Goal: Task Accomplishment & Management: Manage account settings

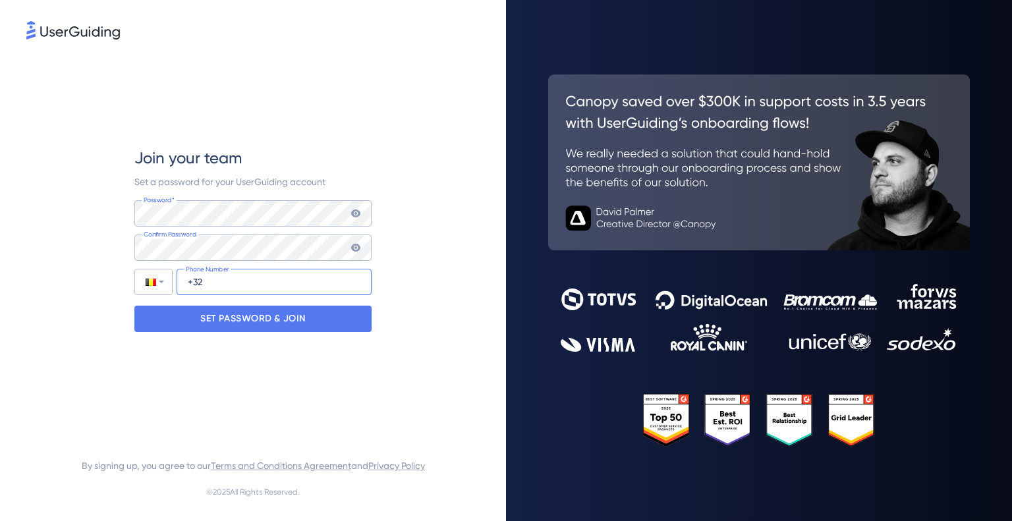
click at [262, 284] on input "+32" at bounding box center [273, 282] width 195 height 26
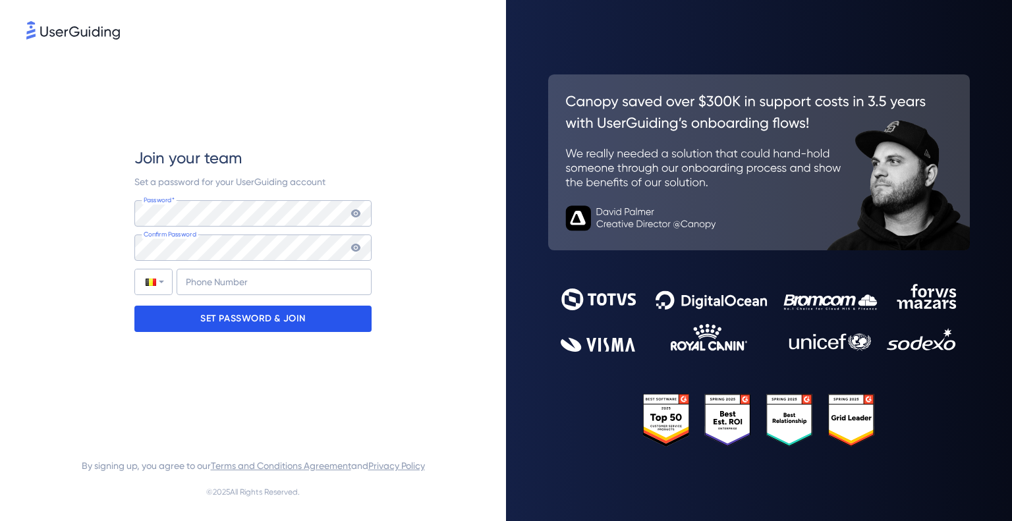
click at [258, 321] on p "SET PASSWORD & JOIN" at bounding box center [252, 318] width 105 height 21
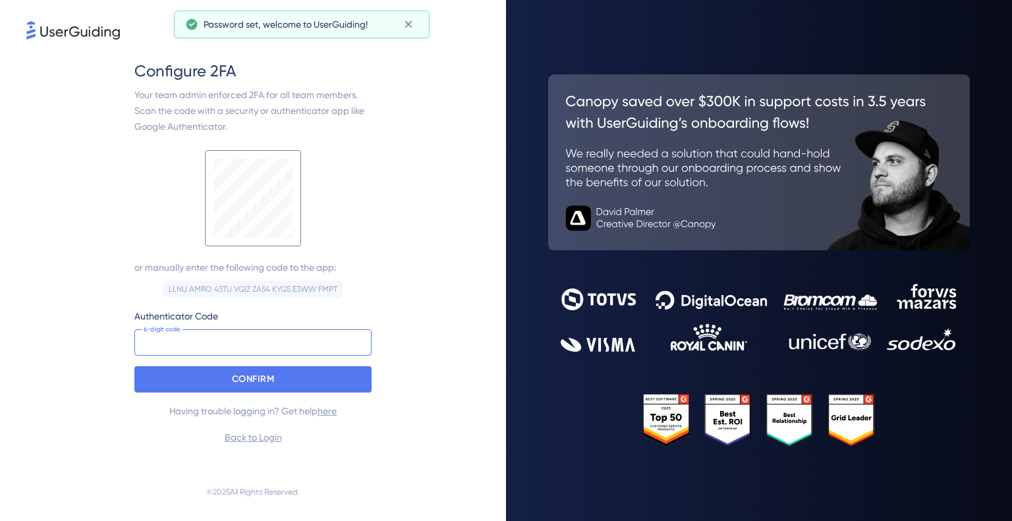
click at [184, 344] on input at bounding box center [252, 342] width 237 height 26
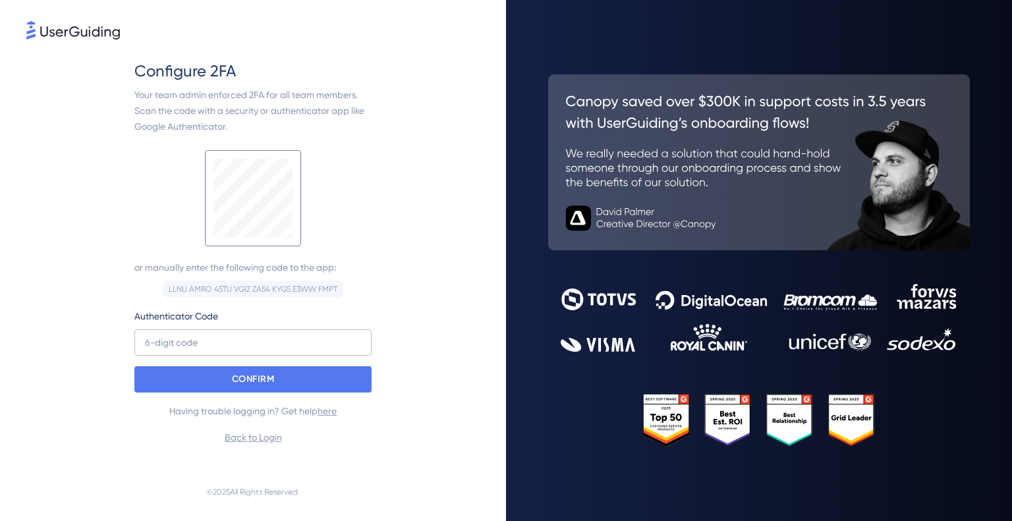
click at [456, 298] on div "Configure 2FA Your team admin enforced 2FA for all team members. Scan the code …" at bounding box center [252, 252] width 453 height 421
click at [240, 436] on link "Back to Login" at bounding box center [253, 437] width 57 height 11
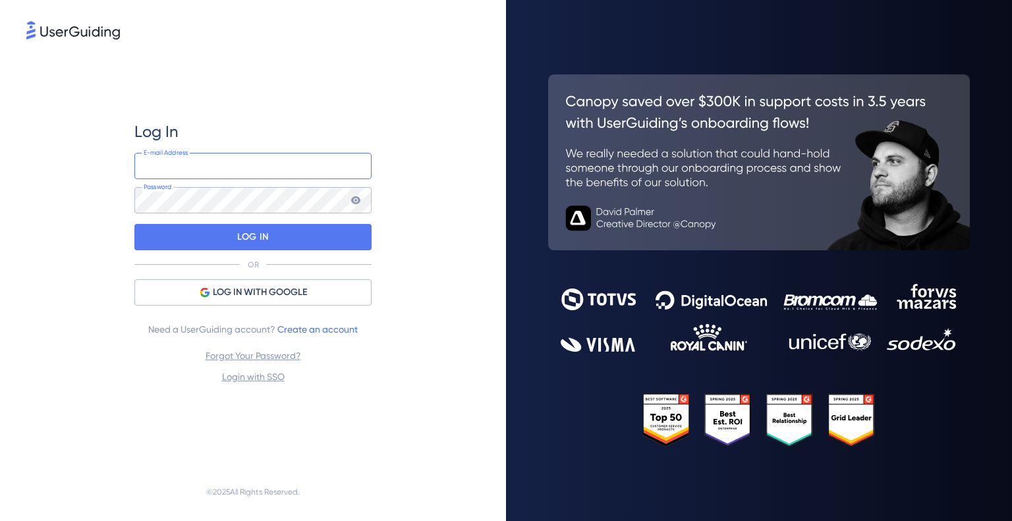
click at [218, 165] on input "email" at bounding box center [252, 166] width 237 height 26
click at [198, 165] on input "email" at bounding box center [252, 166] width 237 height 26
type input "[PERSON_NAME][EMAIL_ADDRESS][DOMAIN_NAME]"
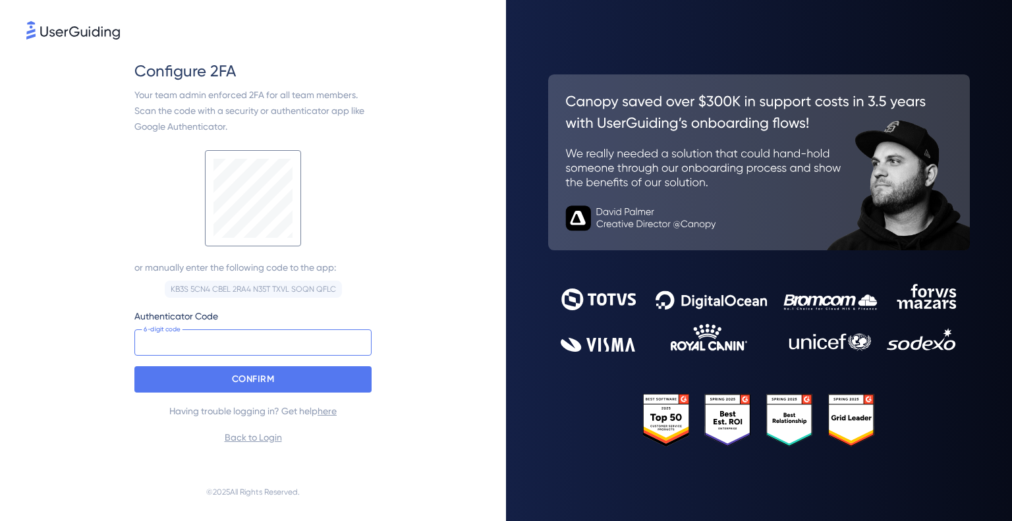
click at [242, 348] on input at bounding box center [252, 342] width 237 height 26
drag, startPoint x: 201, startPoint y: 334, endPoint x: 209, endPoint y: 333, distance: 8.7
click at [206, 334] on input at bounding box center [252, 342] width 237 height 26
click at [396, 402] on div "Configure 2FA Your team admin enforced 2FA for all team members. Scan the code …" at bounding box center [252, 252] width 453 height 421
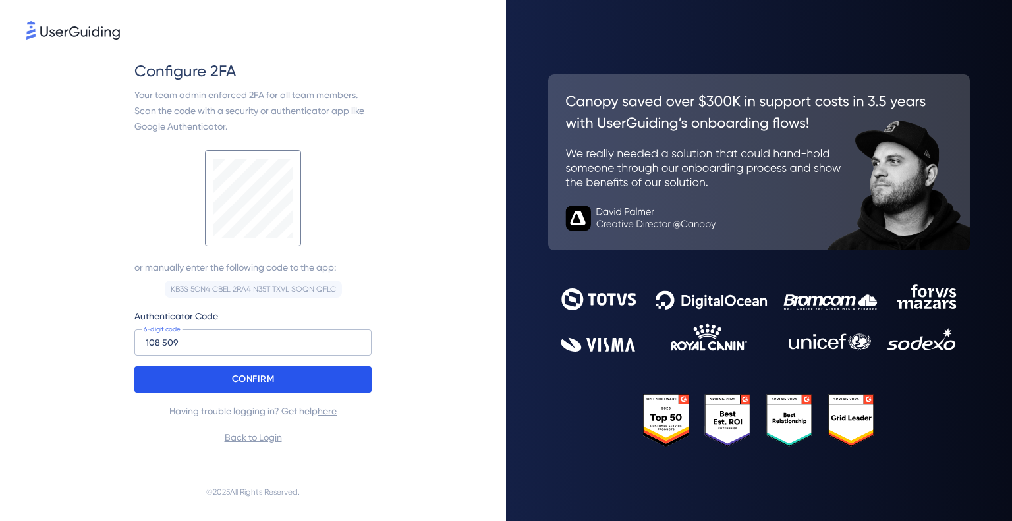
click at [355, 375] on div "CONFIRM" at bounding box center [252, 379] width 237 height 26
click at [258, 353] on input "108 509" at bounding box center [252, 342] width 237 height 26
click at [219, 323] on label "Authenticator Code" at bounding box center [252, 316] width 237 height 16
drag, startPoint x: 213, startPoint y: 335, endPoint x: 65, endPoint y: 324, distance: 149.3
click at [65, 324] on div "Configure 2FA Your team admin enforced 2FA for all team members. Scan the code …" at bounding box center [252, 252] width 453 height 421
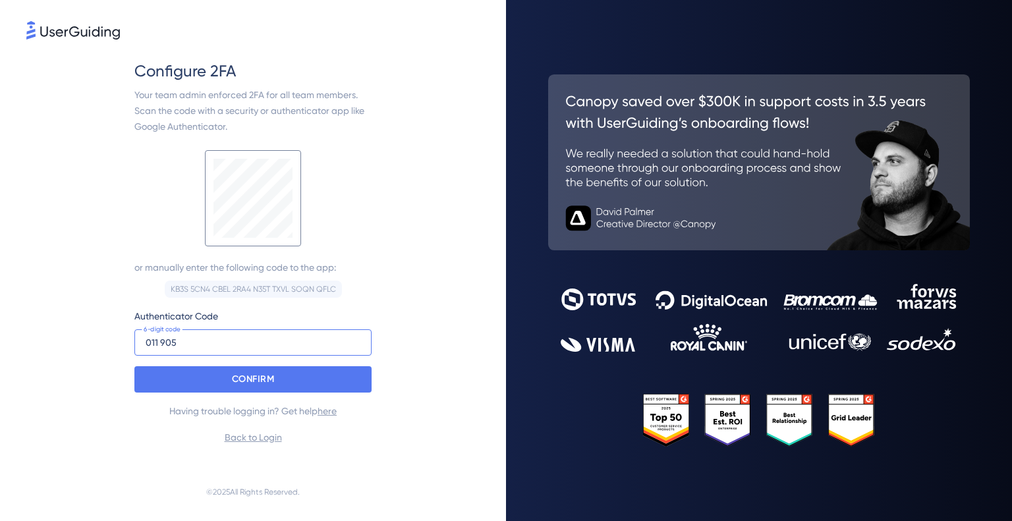
type input "011 905"
click at [350, 384] on div "CONFIRM" at bounding box center [252, 379] width 237 height 26
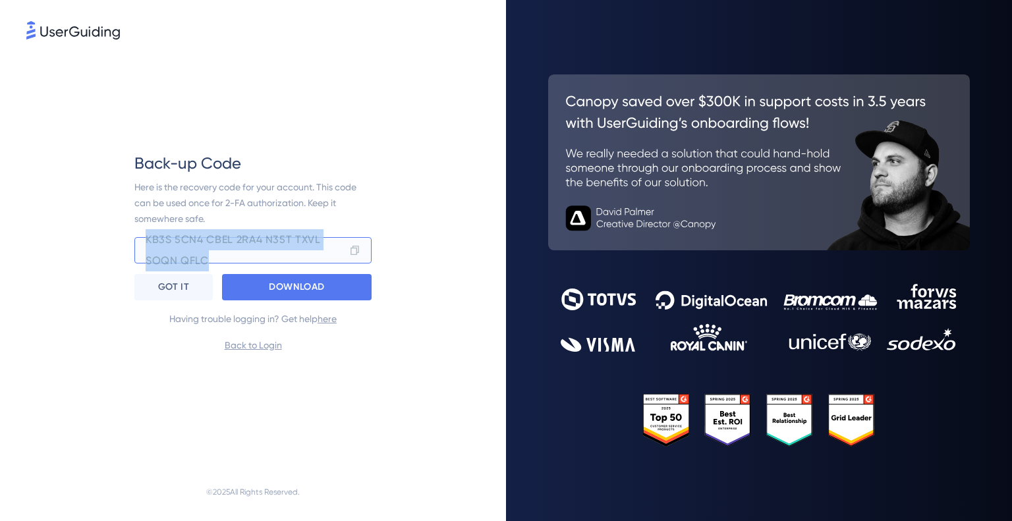
drag, startPoint x: 213, startPoint y: 260, endPoint x: 130, endPoint y: 234, distance: 87.1
click at [130, 234] on div "Back-up Code Here is the recovery code for your account. This code can be used …" at bounding box center [252, 252] width 453 height 421
copy div "KB3S 5CN4 CBEL 2RA4 N35T TXVL SOQN QFLC"
drag, startPoint x: 70, startPoint y: 392, endPoint x: 123, endPoint y: 364, distance: 59.8
click at [72, 392] on div "Back-up Code Here is the recovery code for your account. This code can be used …" at bounding box center [252, 252] width 453 height 421
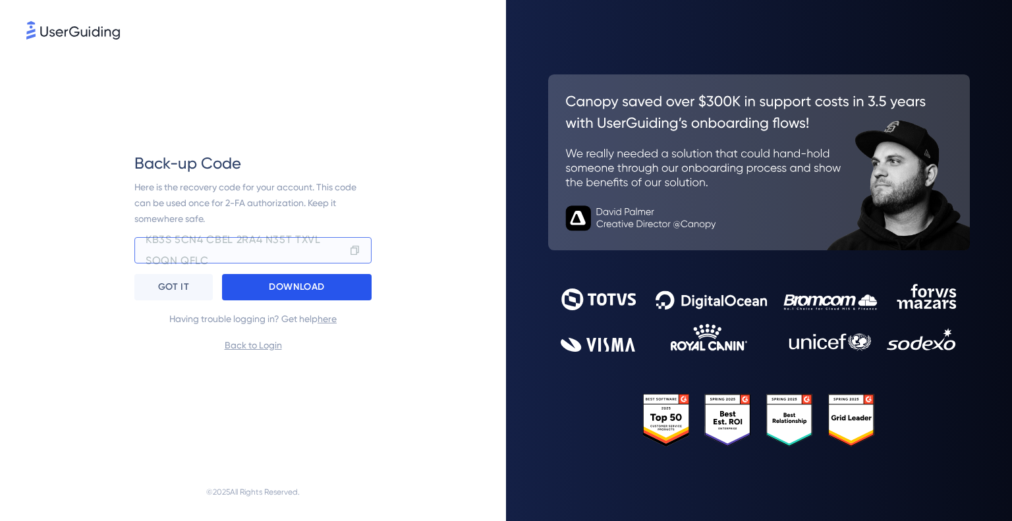
click at [259, 296] on div "DOWNLOAD" at bounding box center [296, 287] width 149 height 26
click at [264, 292] on div "DOWNLOAD" at bounding box center [296, 287] width 149 height 26
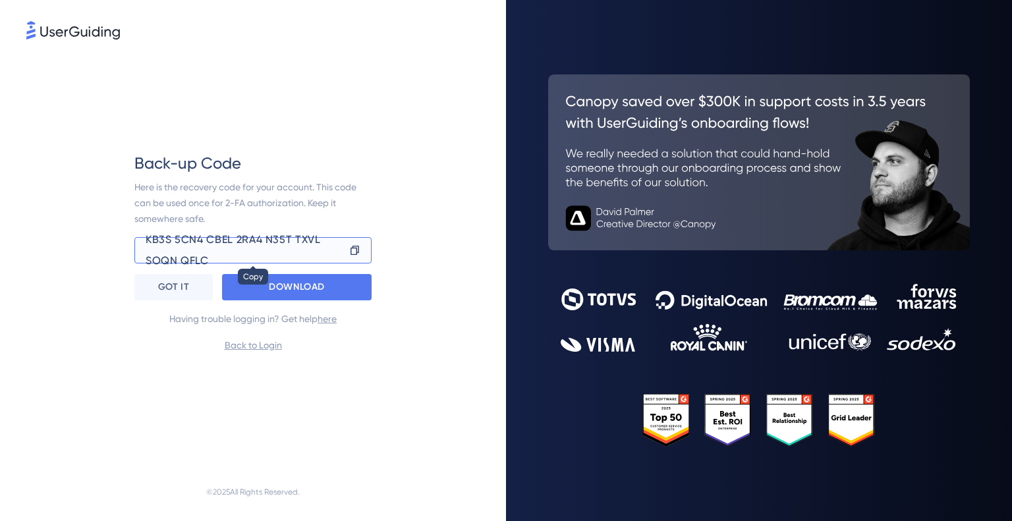
click at [274, 256] on div "KB3S 5CN4 CBEL 2RA4 N35T TXVL SOQN QFLC" at bounding box center [252, 250] width 237 height 26
click at [169, 284] on p "GOT IT" at bounding box center [173, 287] width 31 height 21
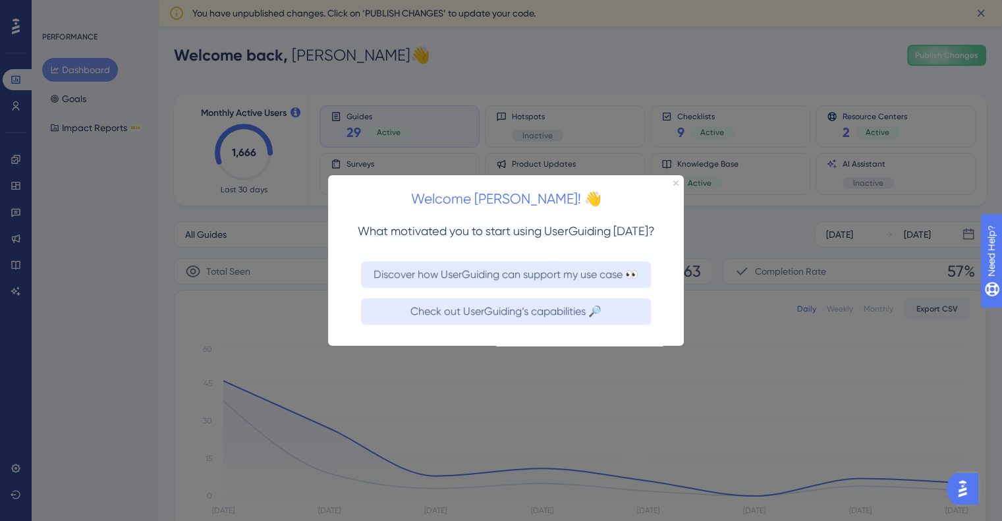
click at [673, 178] on div "Welcome [PERSON_NAME]! 👋" at bounding box center [506, 195] width 356 height 41
click at [677, 178] on div "Welcome [PERSON_NAME]! 👋" at bounding box center [506, 195] width 356 height 41
click at [674, 184] on icon "Close Preview" at bounding box center [675, 182] width 5 height 5
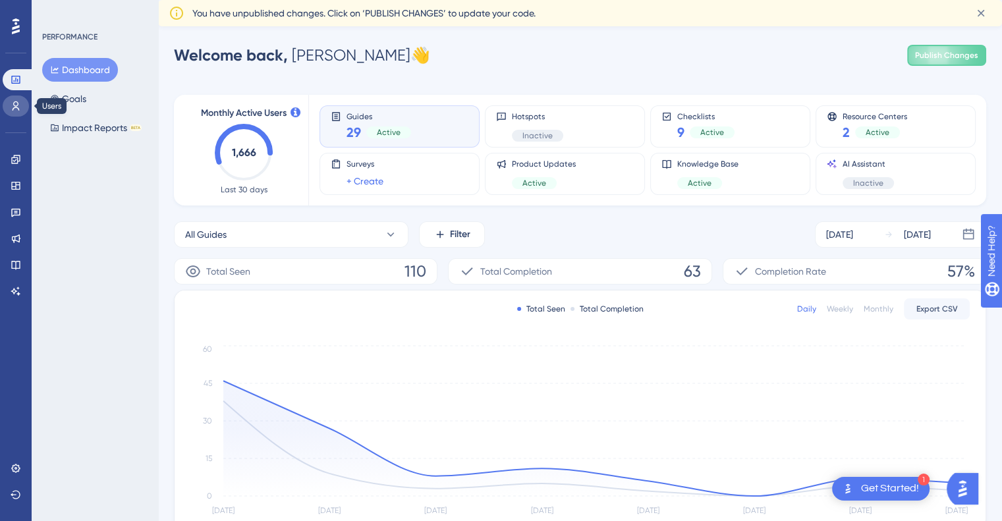
click at [10, 102] on link at bounding box center [16, 105] width 26 height 21
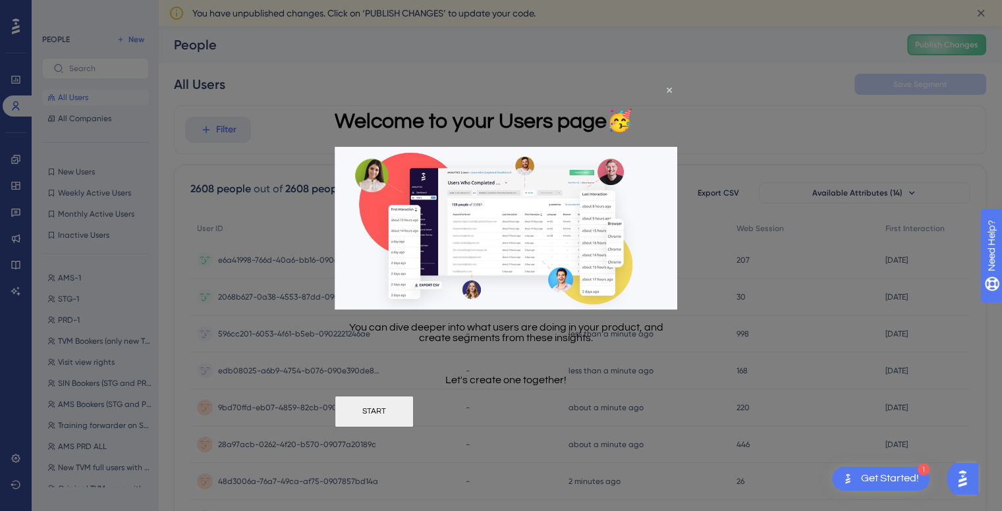
click at [414, 416] on button "START" at bounding box center [374, 411] width 79 height 32
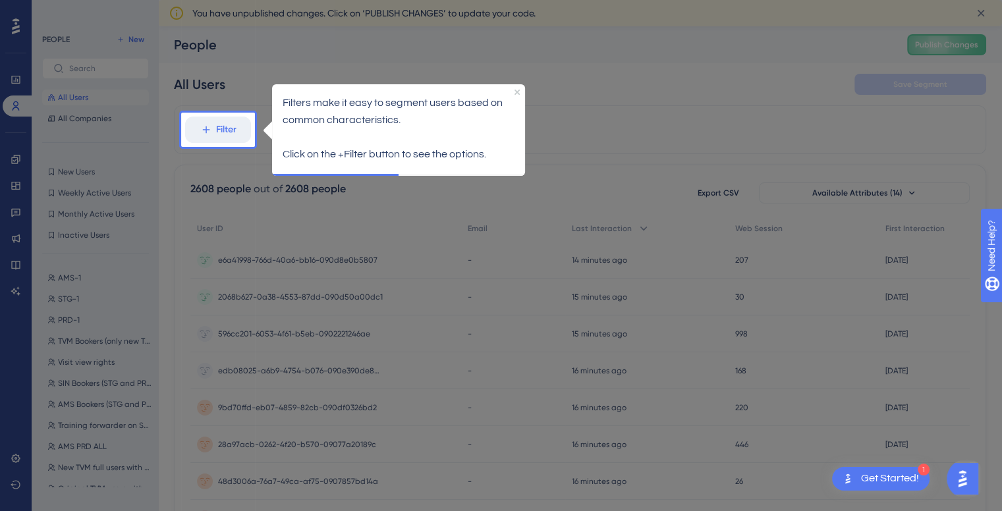
click at [866, 476] on div "Get Started!" at bounding box center [890, 479] width 58 height 14
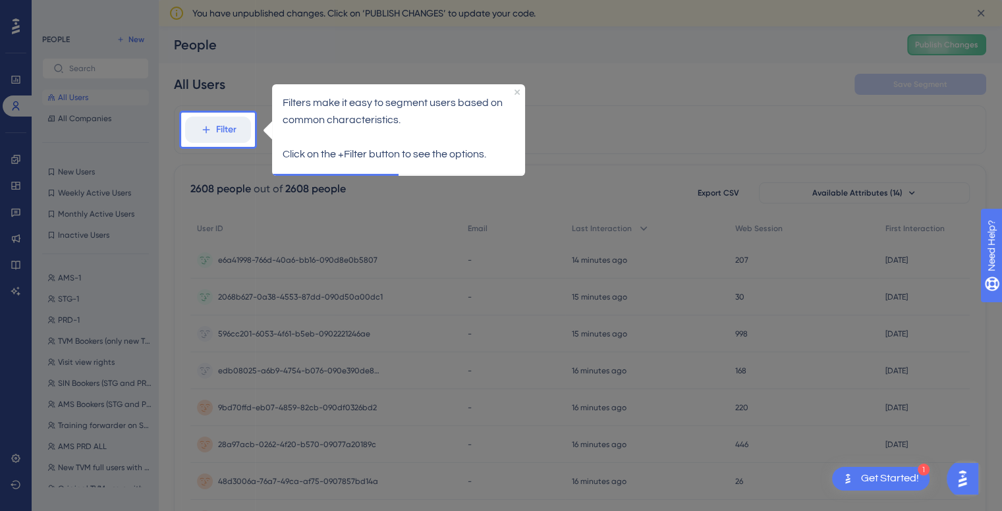
click at [866, 476] on div "Get Started!" at bounding box center [890, 479] width 58 height 14
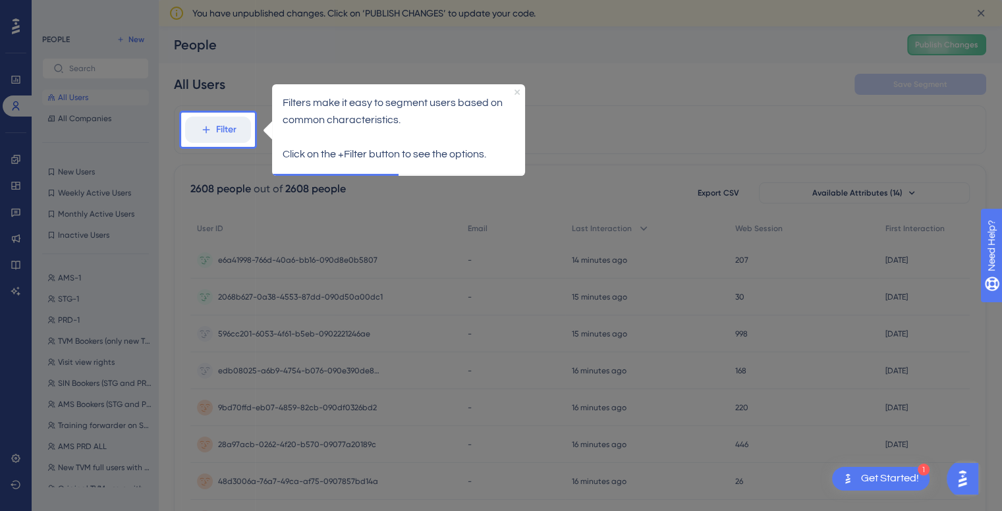
click at [516, 90] on icon "Close Preview" at bounding box center [516, 91] width 5 height 5
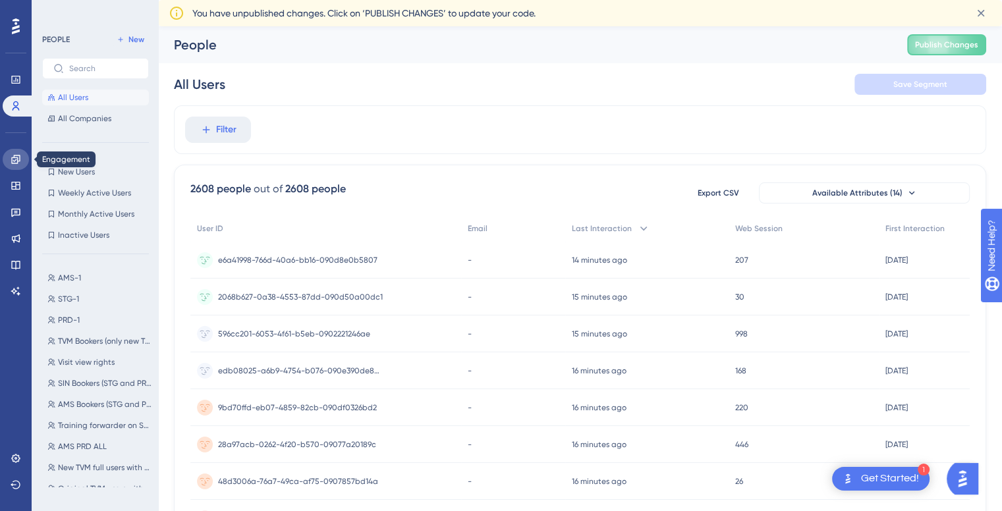
click at [16, 165] on link at bounding box center [16, 159] width 26 height 21
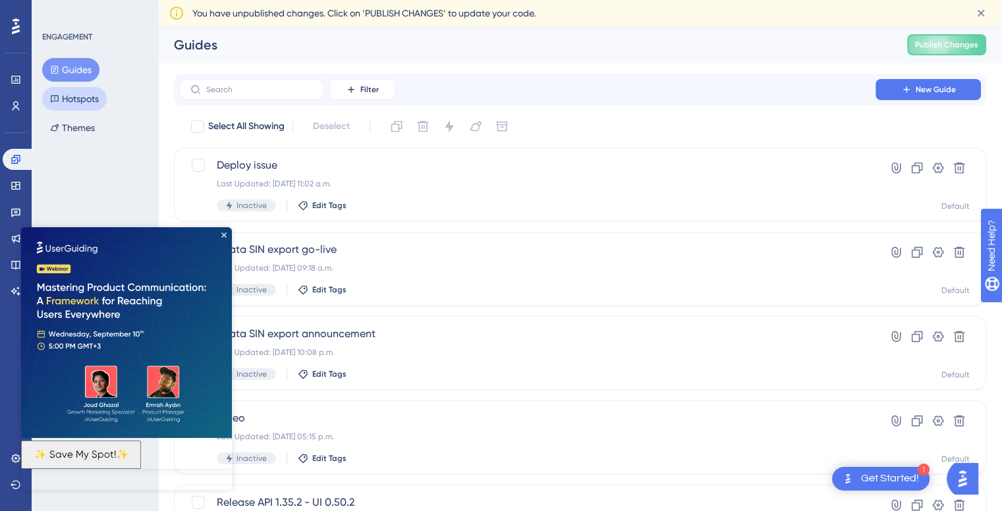
click at [87, 102] on button "Hotspots" at bounding box center [74, 99] width 65 height 24
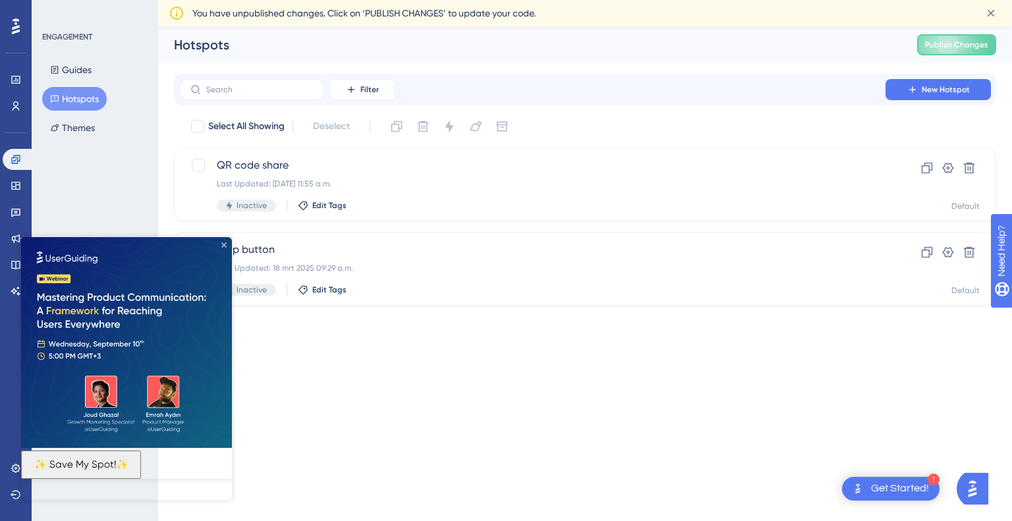
click at [221, 243] on icon "Close Preview" at bounding box center [223, 244] width 5 height 5
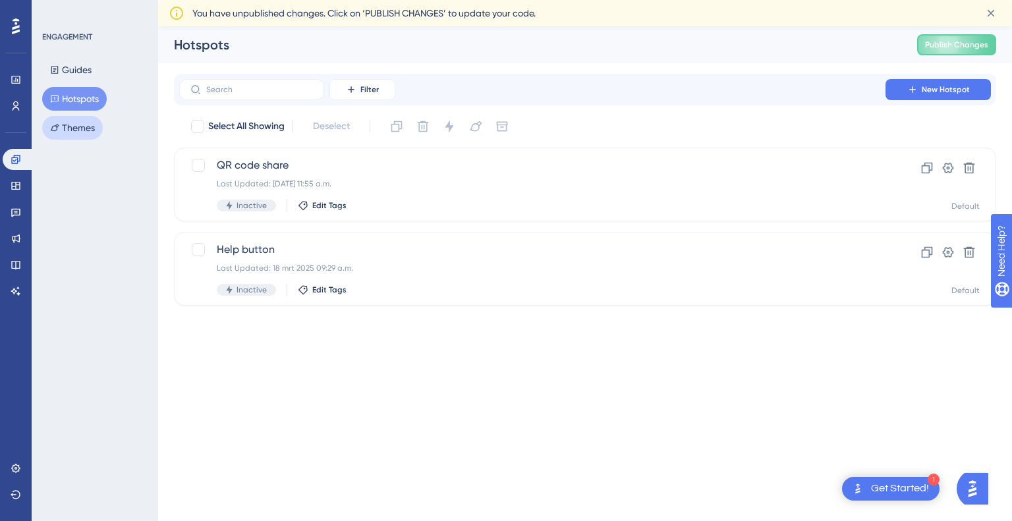
click at [100, 127] on button "Themes" at bounding box center [72, 128] width 61 height 24
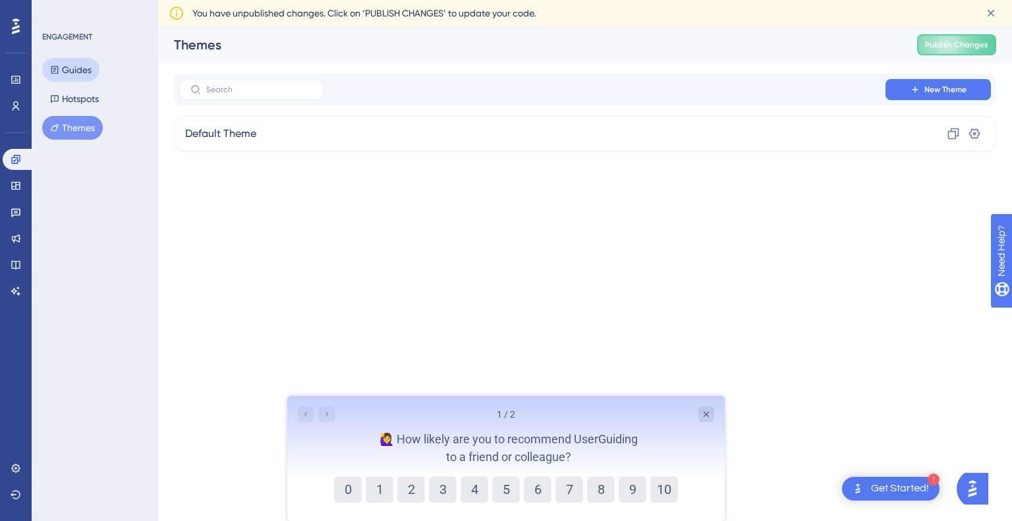
click at [72, 64] on button "Guides" at bounding box center [70, 70] width 57 height 24
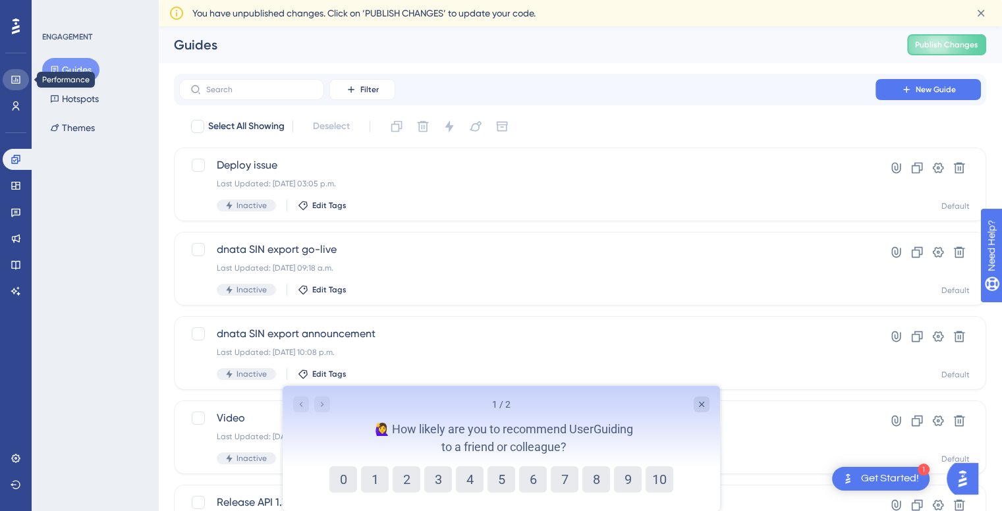
click at [18, 80] on icon at bounding box center [16, 79] width 11 height 11
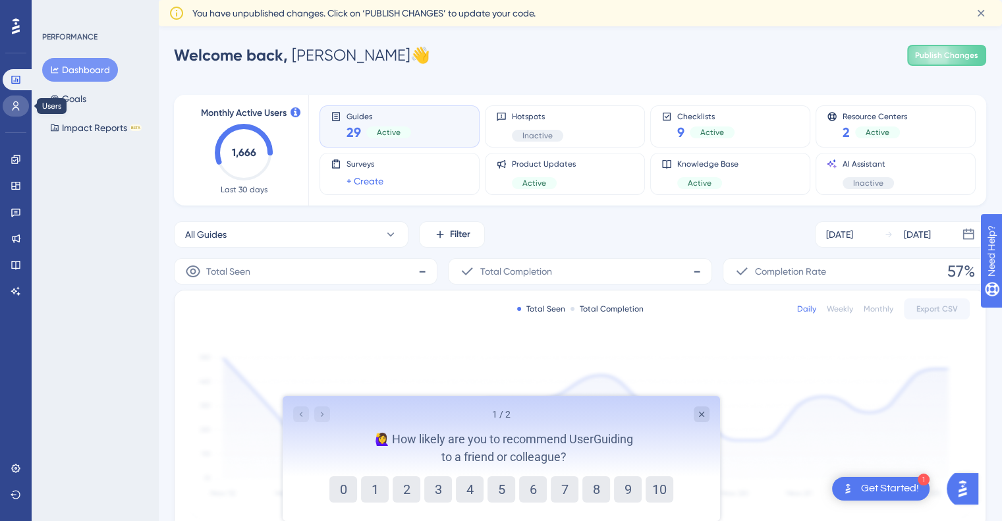
click at [18, 103] on icon at bounding box center [16, 105] width 7 height 9
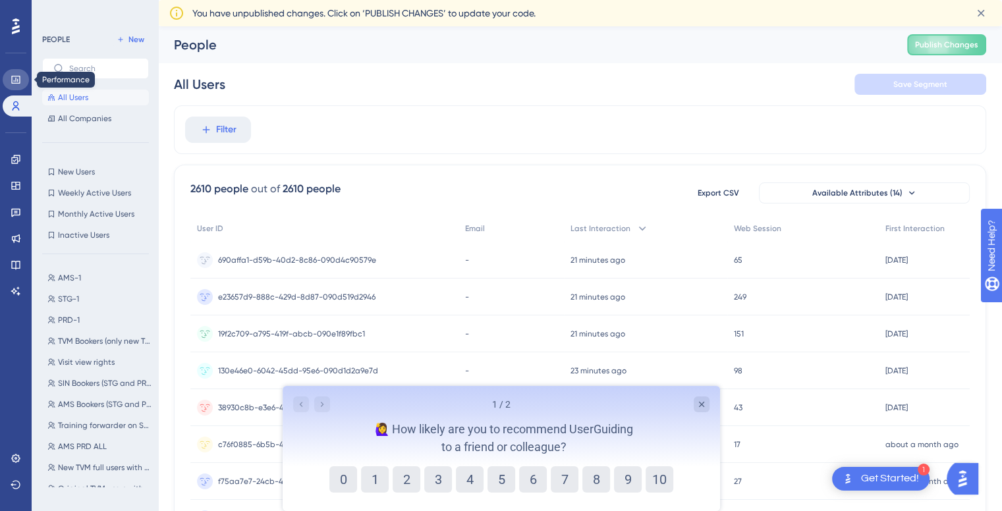
click at [18, 78] on icon at bounding box center [16, 79] width 11 height 11
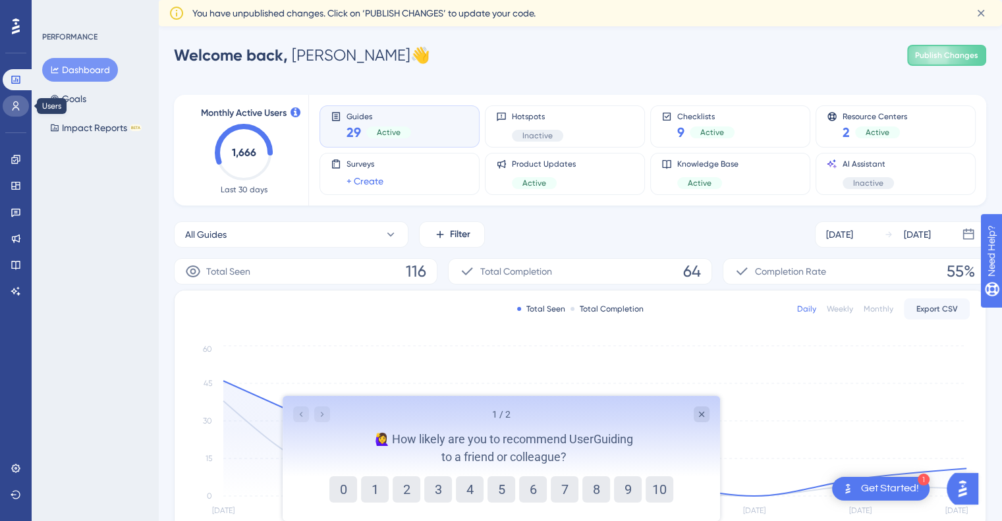
click at [8, 105] on link at bounding box center [16, 105] width 26 height 21
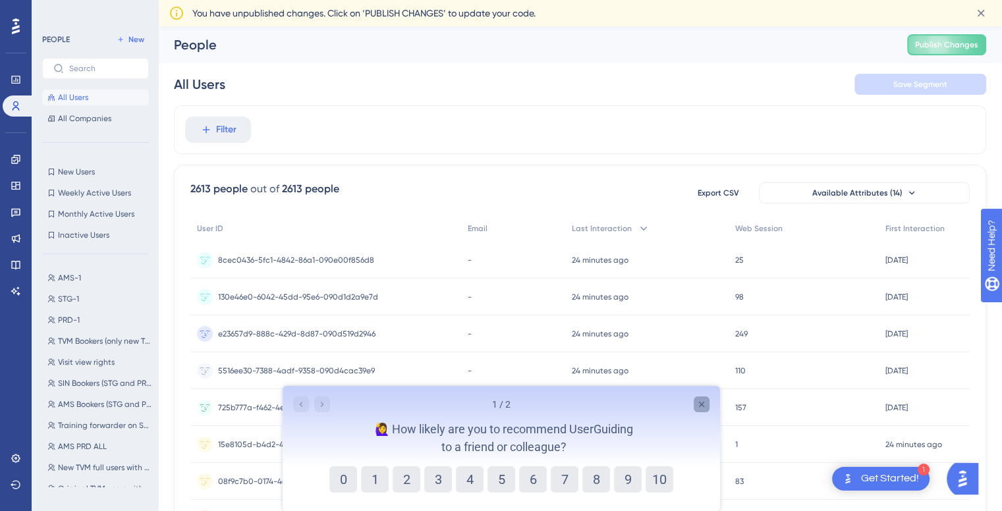
click at [705, 404] on icon "Close survey" at bounding box center [700, 404] width 11 height 11
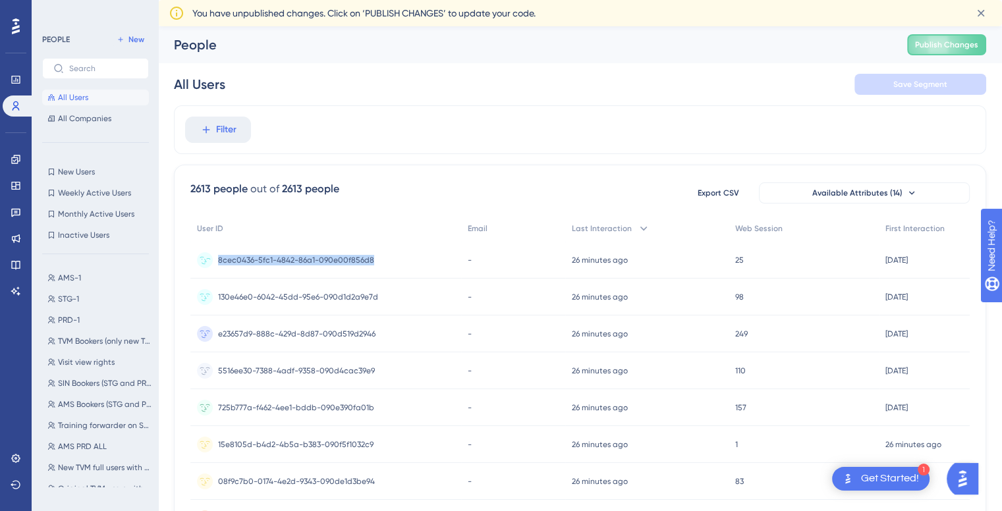
drag, startPoint x: 383, startPoint y: 263, endPoint x: 213, endPoint y: 274, distance: 170.3
click at [213, 274] on div "8cec0436-5fc1-4842-86a1-090e00f856d8 8cec0436-5fc1-4842-86a1-090e00f856d8" at bounding box center [325, 260] width 271 height 37
copy span "8cec0436-5fc1-4842-86a1-090e00f856d8"
click at [72, 278] on span "AMS-1" at bounding box center [69, 278] width 23 height 11
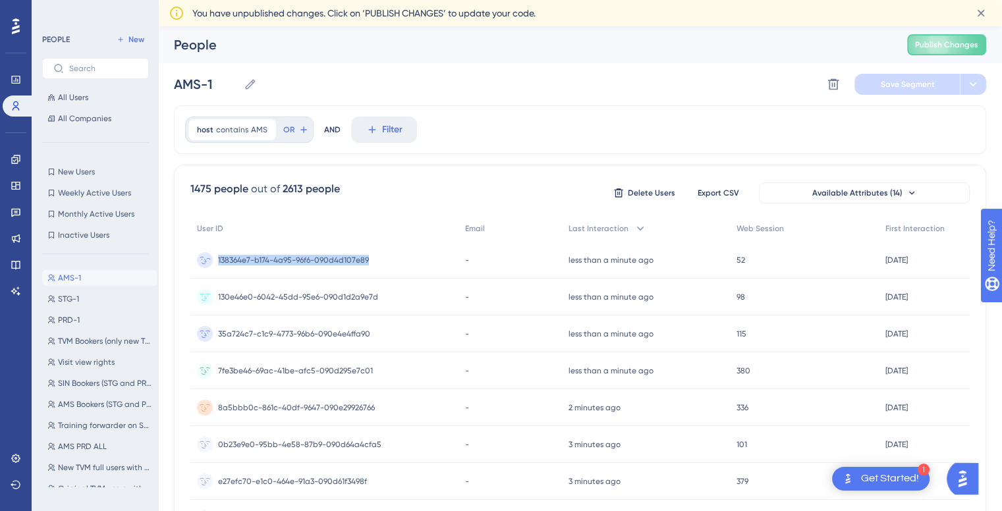
drag, startPoint x: 371, startPoint y: 261, endPoint x: 205, endPoint y: 274, distance: 166.4
click at [205, 274] on div "138364e7-b174-4a95-96f6-090d4d107e89 138364e7-b174-4a95-96f6-090d4d107e89" at bounding box center [324, 260] width 268 height 37
copy span "138364e7-b174-4a95-96f6-090d4d107e89"
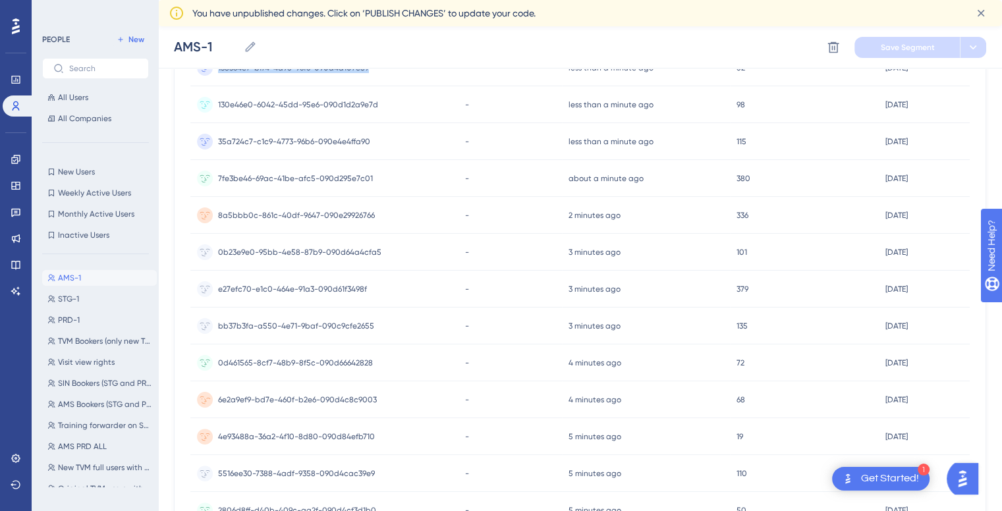
scroll to position [527, 10]
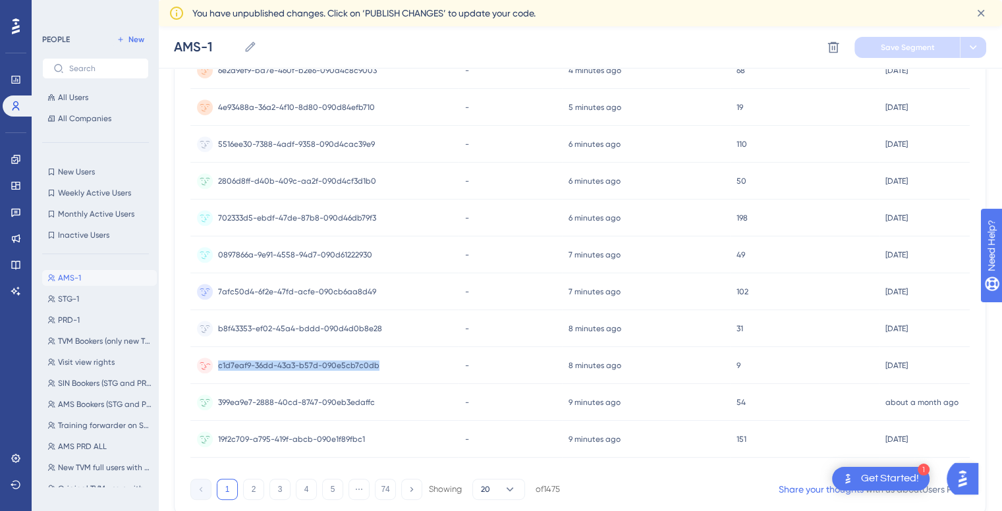
drag, startPoint x: 381, startPoint y: 362, endPoint x: 202, endPoint y: 369, distance: 179.9
click at [202, 369] on div "c1d7eaf9-36dd-43a3-b57d-090e5cb7c0db c1d7eaf9-36dd-43a3-b57d-090e5cb7c0db" at bounding box center [324, 365] width 268 height 37
copy span "c1d7eaf9-36dd-43a3-b57d-090e5cb7c0db"
click at [82, 307] on div "AMS-1 AMS-1 STG-1 STG-1 PRD-1 PRD-1 TVM Bookers (only new TVM) TVM Bookers (onl…" at bounding box center [99, 376] width 115 height 223
click at [72, 304] on span "STG-1" at bounding box center [68, 299] width 21 height 11
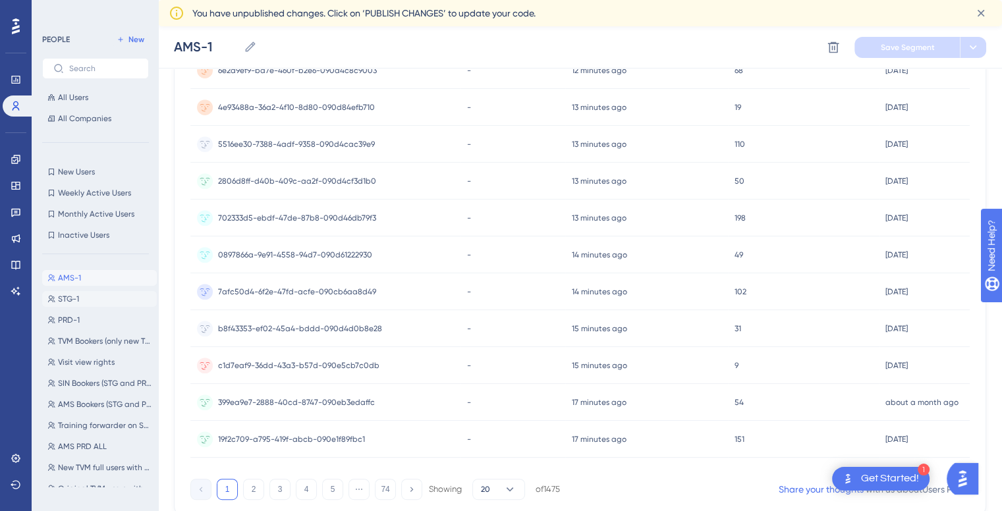
type input "STG-1"
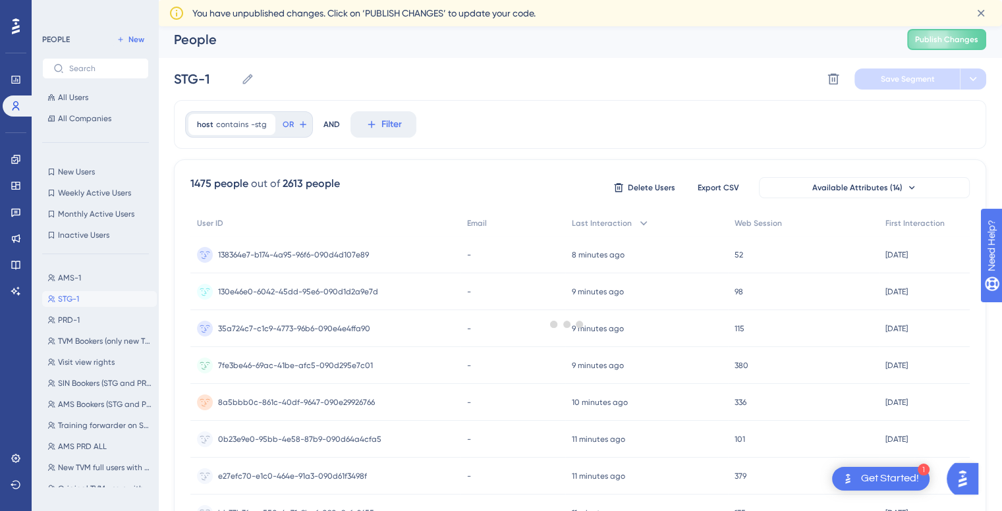
scroll to position [0, 10]
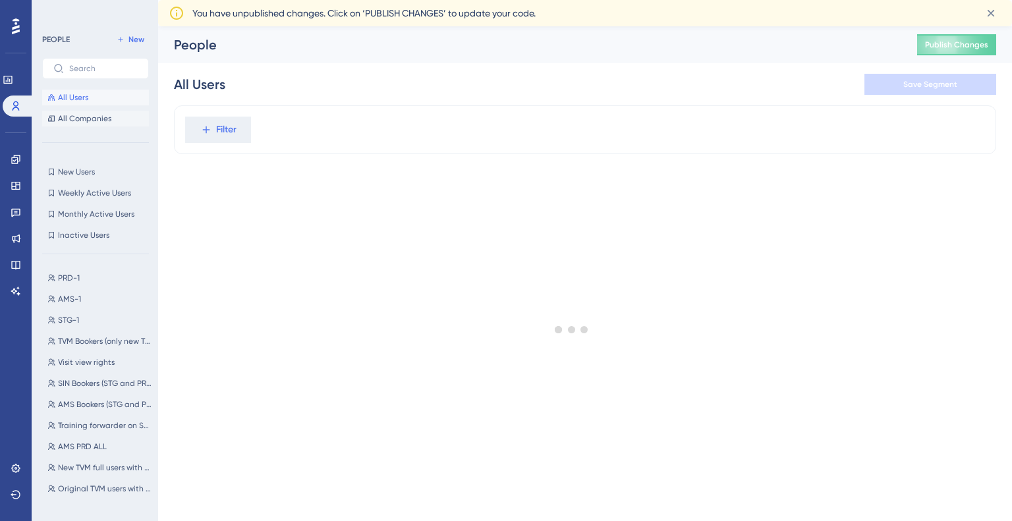
click at [85, 115] on span "All Companies" at bounding box center [84, 118] width 53 height 11
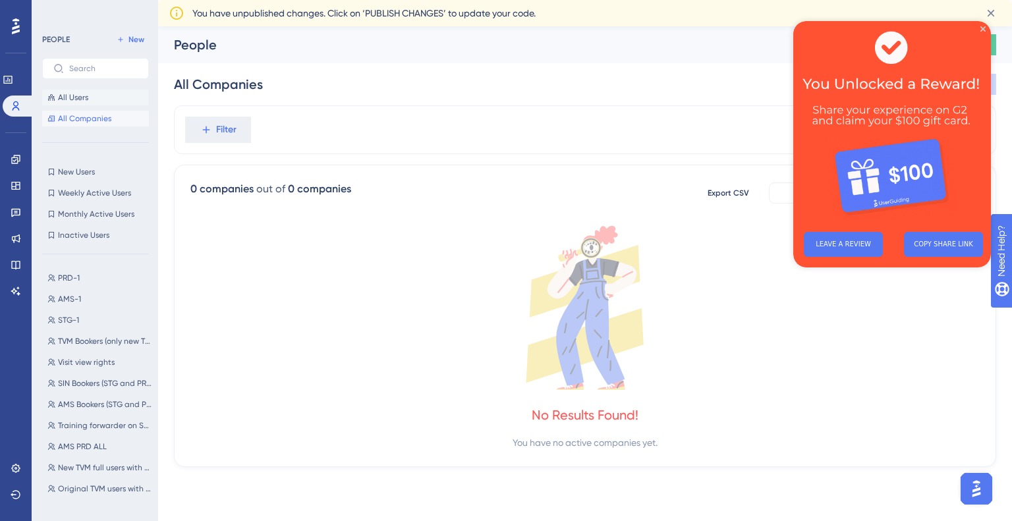
click at [92, 97] on button "All Users" at bounding box center [95, 98] width 107 height 16
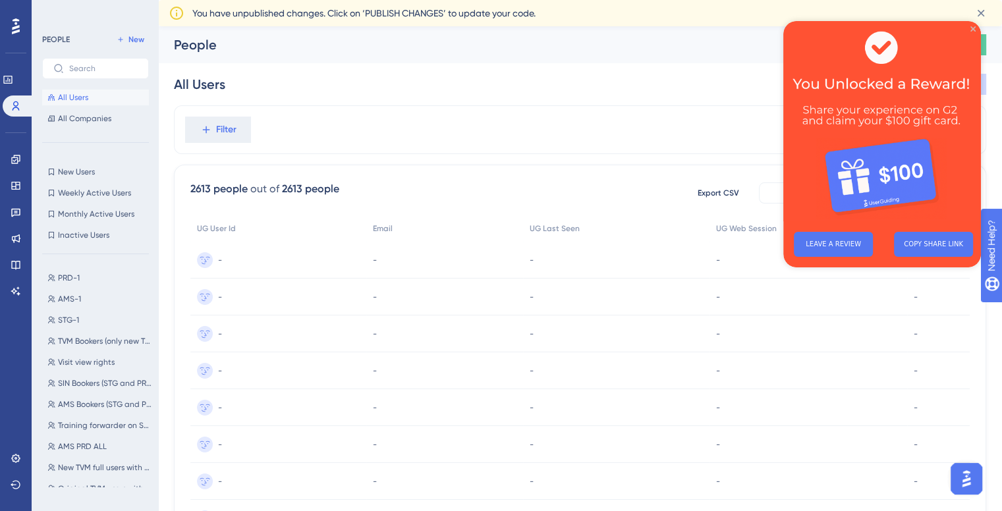
click at [970, 30] on icon "Close Preview" at bounding box center [972, 28] width 5 height 5
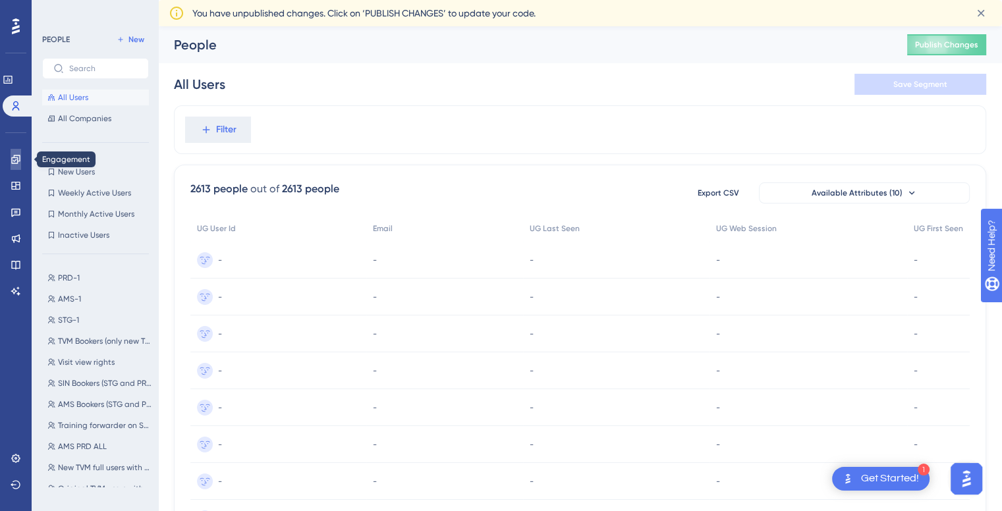
click at [14, 158] on icon at bounding box center [16, 159] width 11 height 11
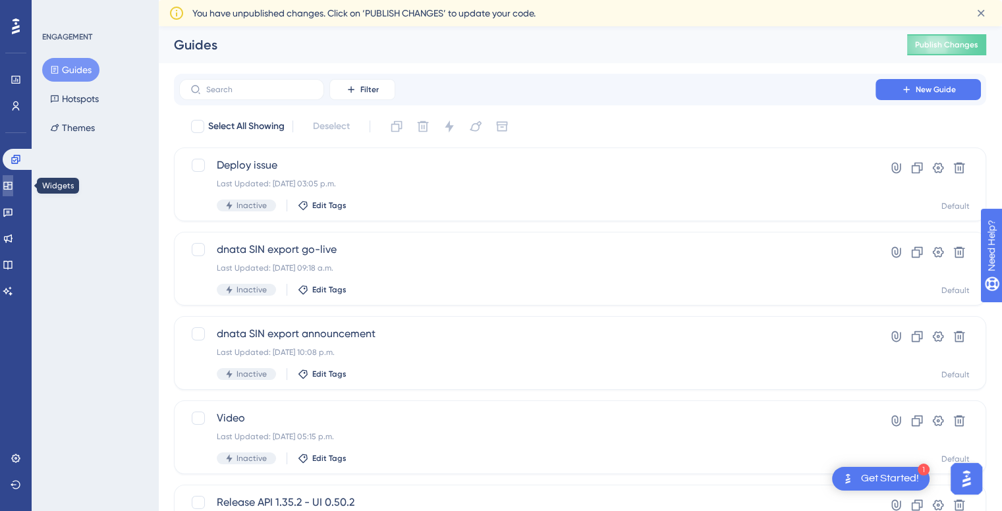
click at [12, 186] on icon at bounding box center [7, 186] width 9 height 8
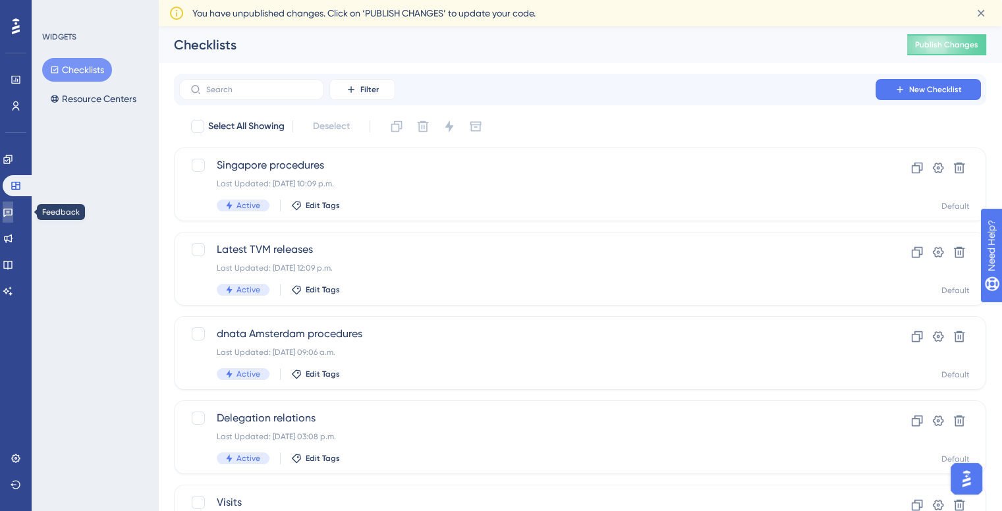
click at [13, 209] on icon at bounding box center [7, 213] width 9 height 9
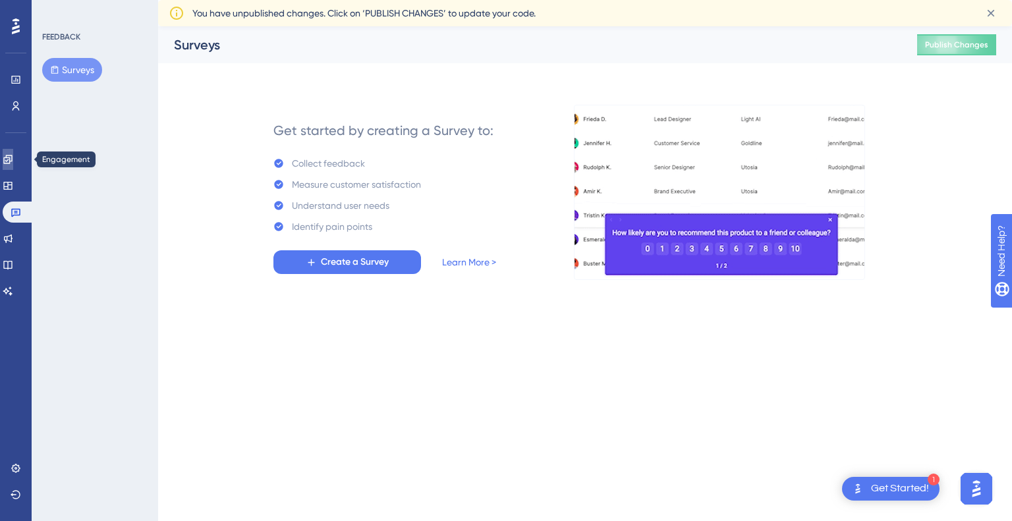
click at [13, 152] on link at bounding box center [8, 159] width 11 height 21
